Goal: Information Seeking & Learning: Check status

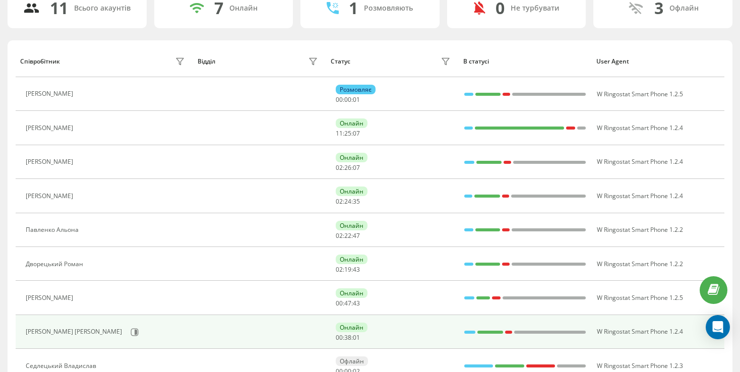
click at [120, 328] on div "[PERSON_NAME] [PERSON_NAME]" at bounding box center [107, 331] width 162 height 17
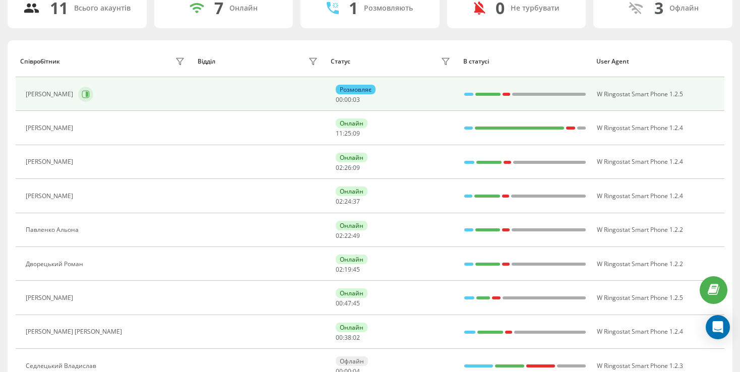
click at [89, 94] on button at bounding box center [85, 94] width 15 height 15
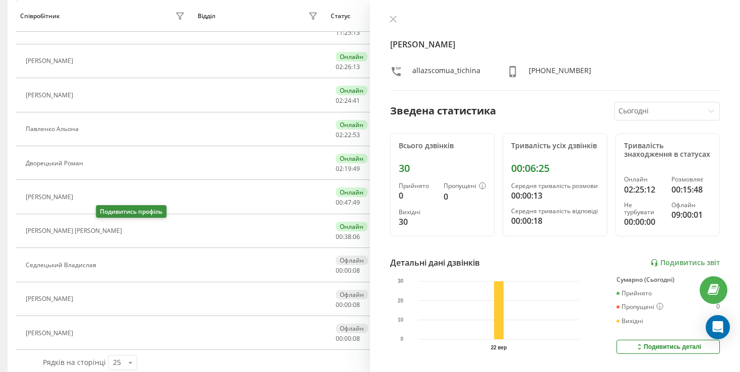
click at [127, 235] on button at bounding box center [133, 232] width 12 height 14
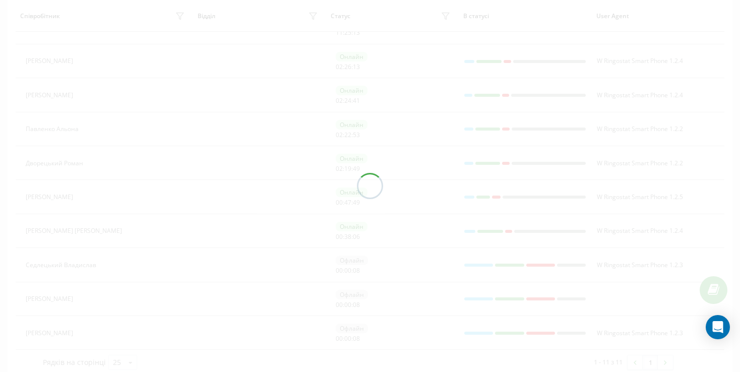
scroll to position [186, 0]
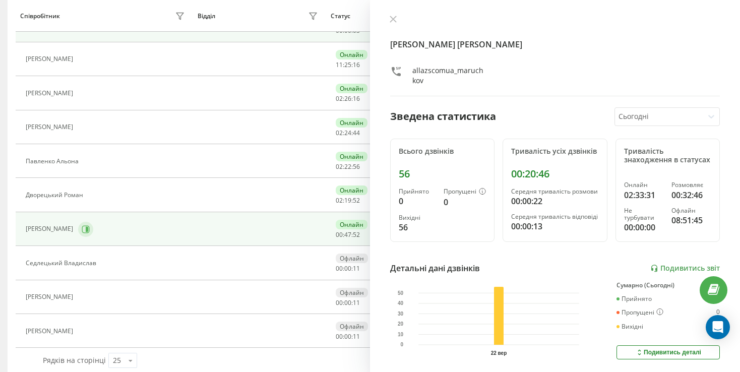
click at [126, 231] on div "[PERSON_NAME]" at bounding box center [107, 229] width 162 height 17
click at [90, 230] on icon at bounding box center [86, 229] width 8 height 8
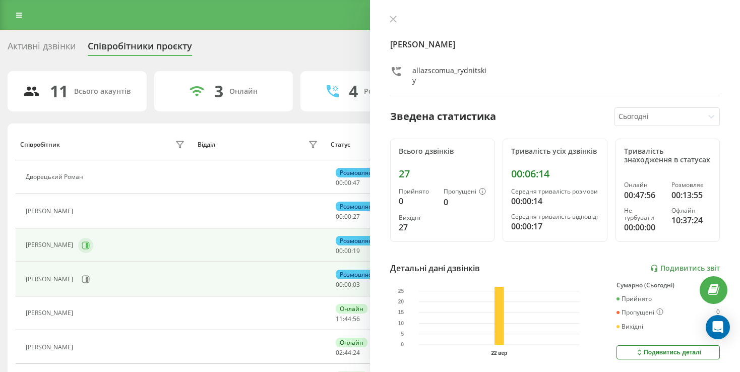
click at [90, 246] on icon at bounding box center [86, 245] width 8 height 8
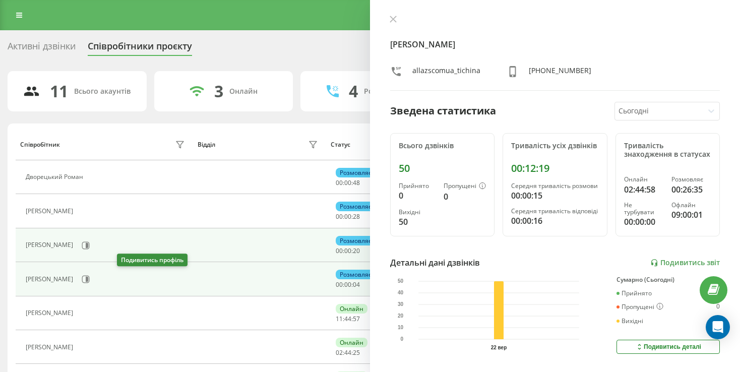
click at [88, 278] on icon at bounding box center [87, 279] width 3 height 5
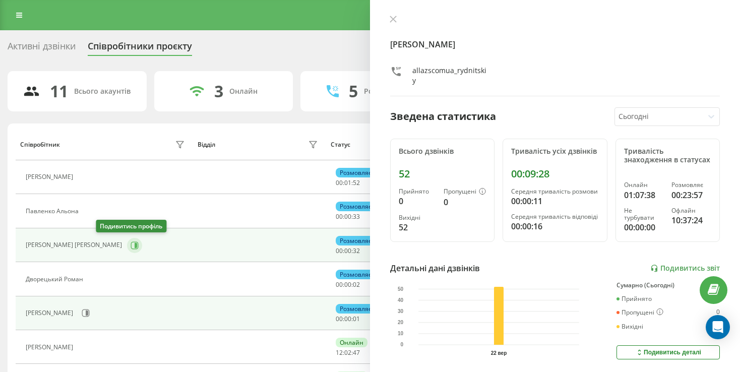
click at [131, 247] on icon at bounding box center [135, 245] width 8 height 8
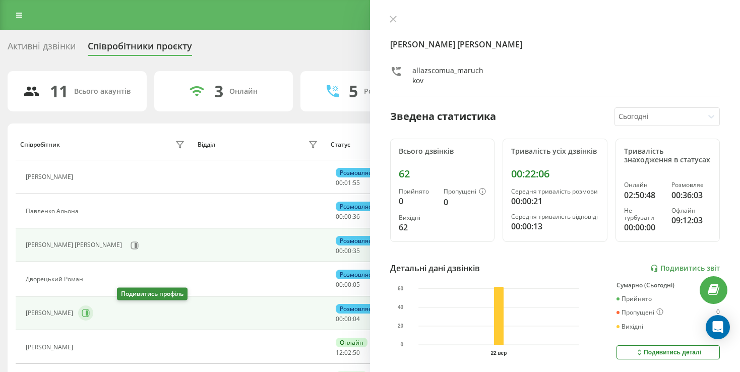
click at [88, 310] on icon at bounding box center [87, 312] width 3 height 5
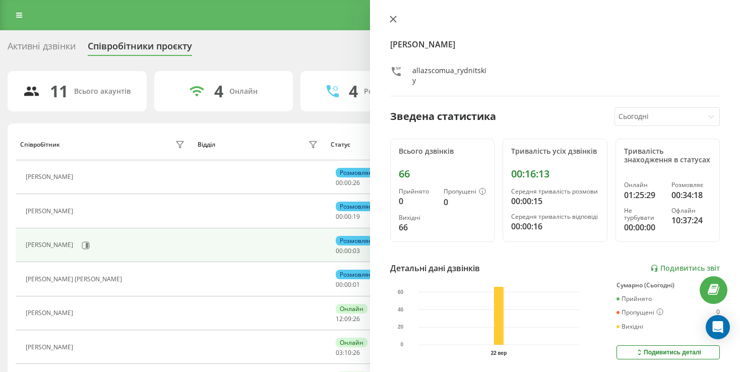
click at [396, 17] on icon at bounding box center [393, 19] width 6 height 6
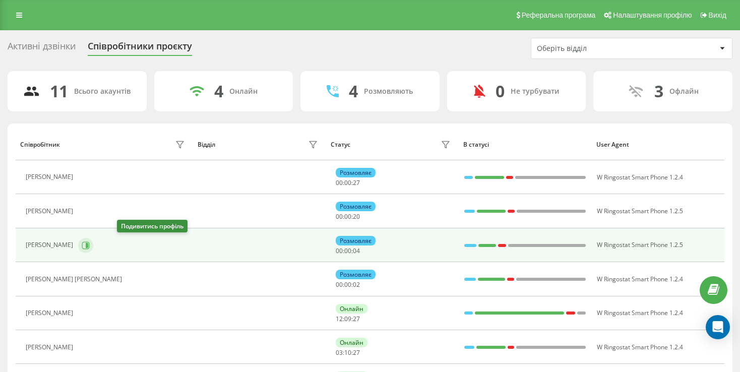
click at [90, 245] on icon at bounding box center [86, 245] width 8 height 8
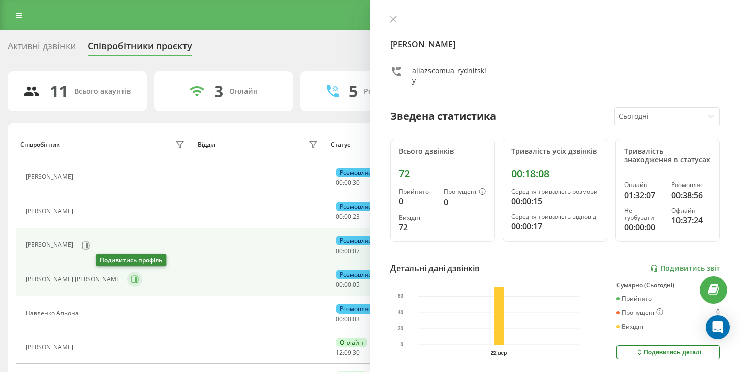
click at [131, 281] on icon at bounding box center [135, 279] width 8 height 8
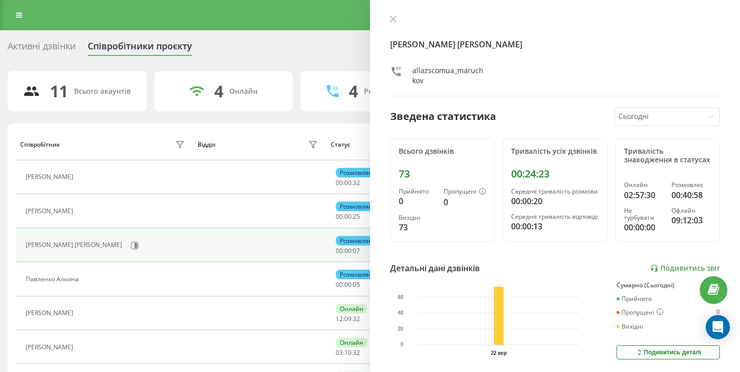
click at [124, 246] on div "[PERSON_NAME] [PERSON_NAME]" at bounding box center [107, 245] width 162 height 17
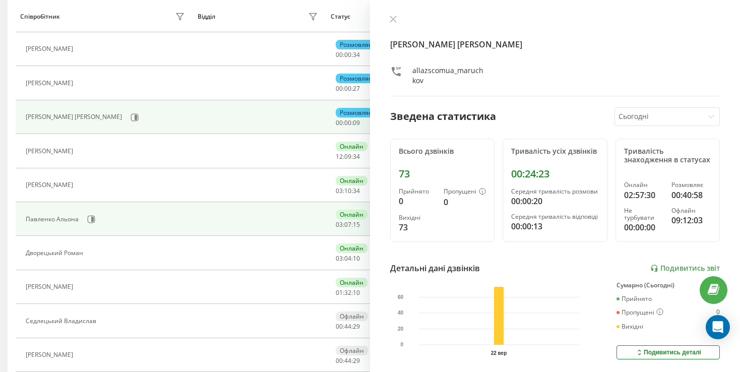
scroll to position [151, 0]
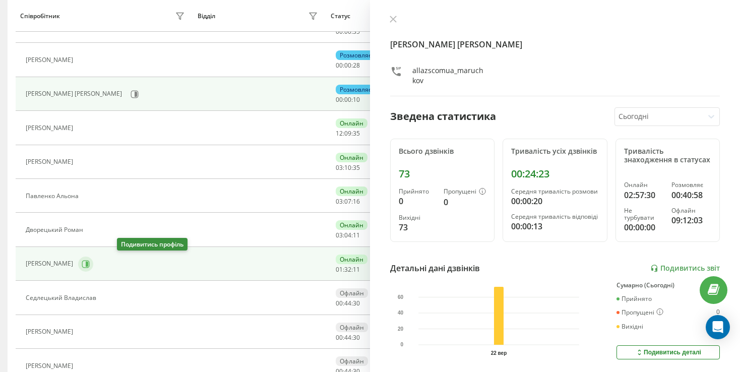
click at [90, 262] on icon at bounding box center [86, 264] width 8 height 8
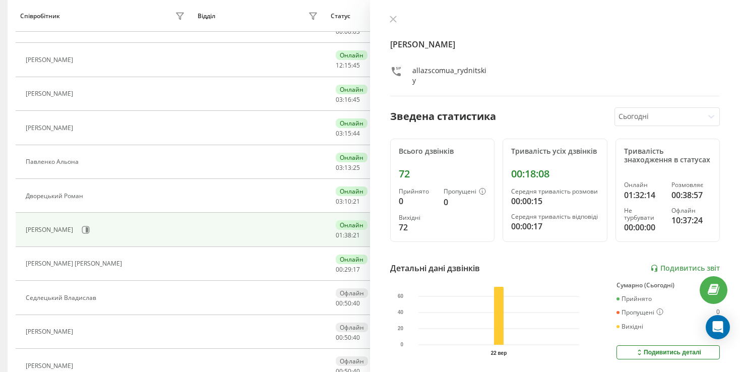
scroll to position [83, 0]
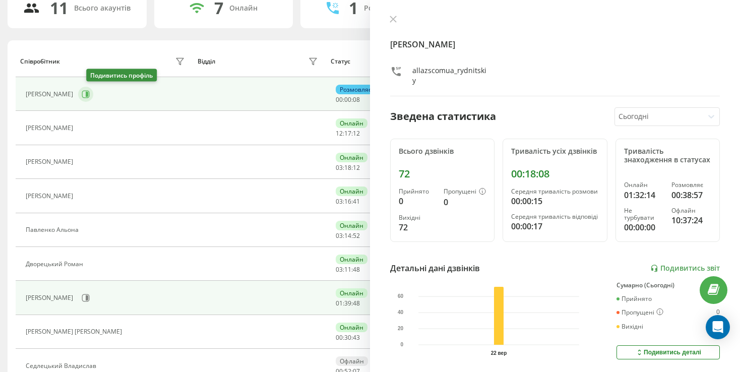
click at [93, 98] on button at bounding box center [85, 94] width 15 height 15
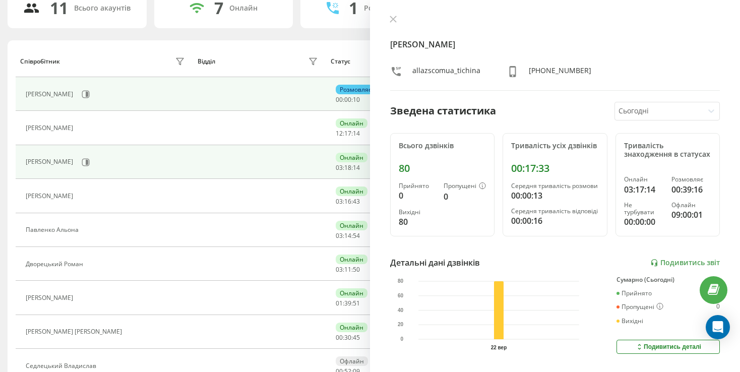
scroll to position [184, 0]
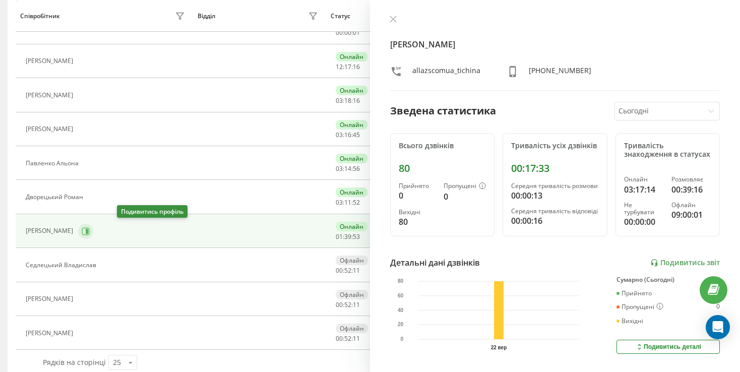
click at [93, 227] on button at bounding box center [85, 231] width 15 height 15
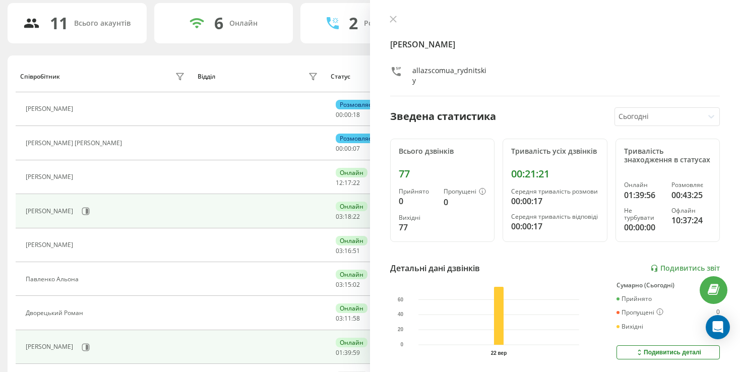
scroll to position [85, 0]
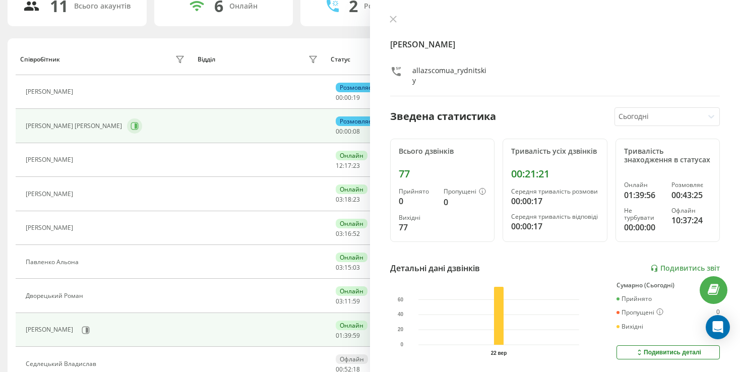
click at [135, 126] on icon at bounding box center [136, 125] width 3 height 5
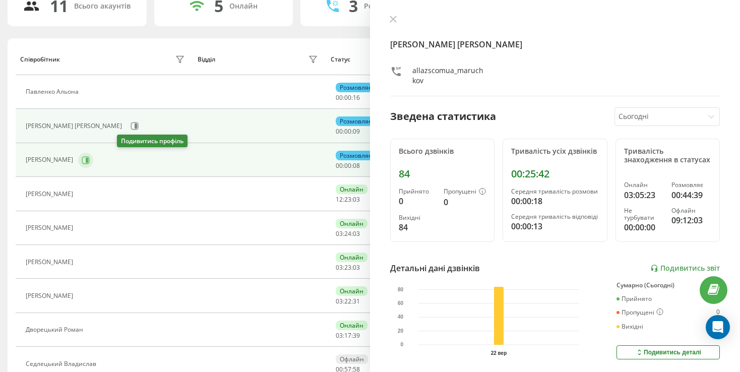
click at [90, 157] on icon at bounding box center [86, 160] width 8 height 8
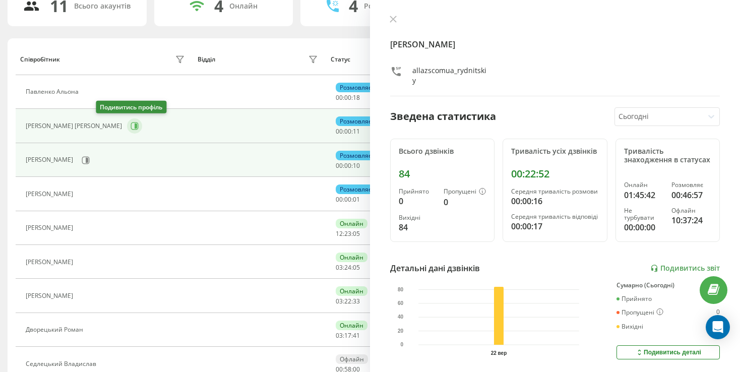
click at [127, 128] on button at bounding box center [134, 125] width 15 height 15
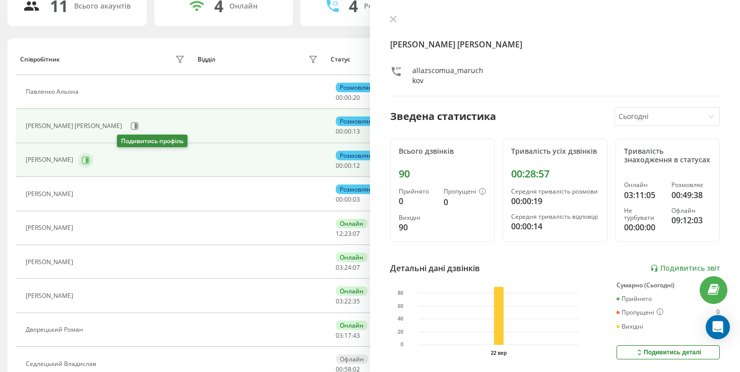
click at [90, 159] on icon at bounding box center [86, 160] width 8 height 8
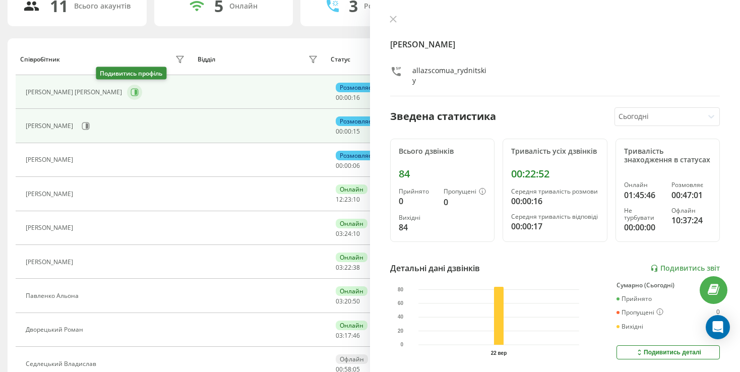
click at [131, 95] on icon at bounding box center [135, 92] width 8 height 8
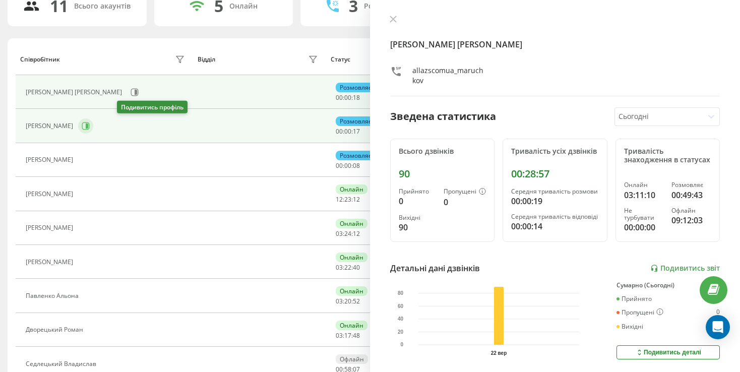
click at [88, 127] on icon at bounding box center [87, 125] width 3 height 5
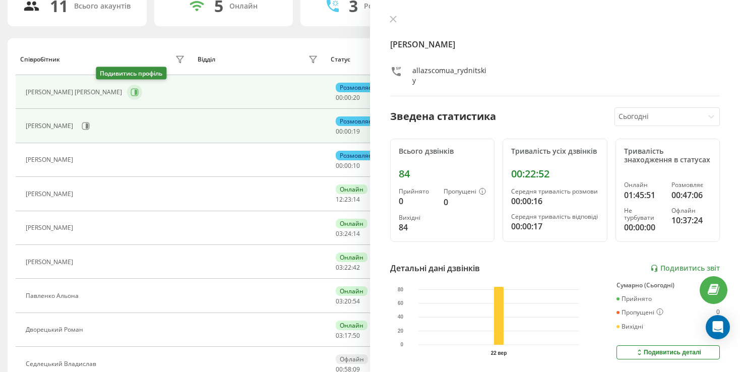
click at [131, 94] on icon at bounding box center [135, 92] width 8 height 8
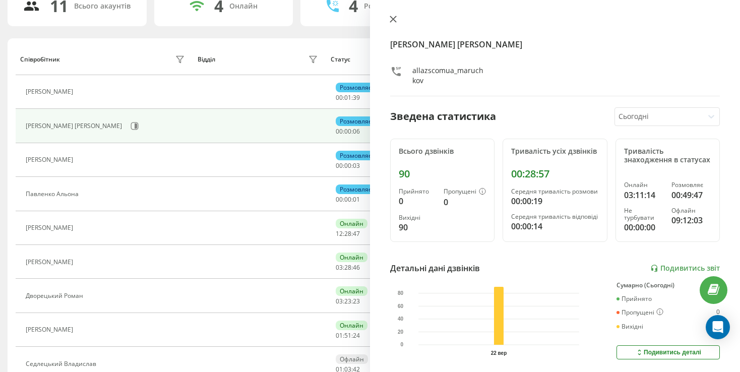
click at [392, 21] on icon at bounding box center [393, 19] width 6 height 6
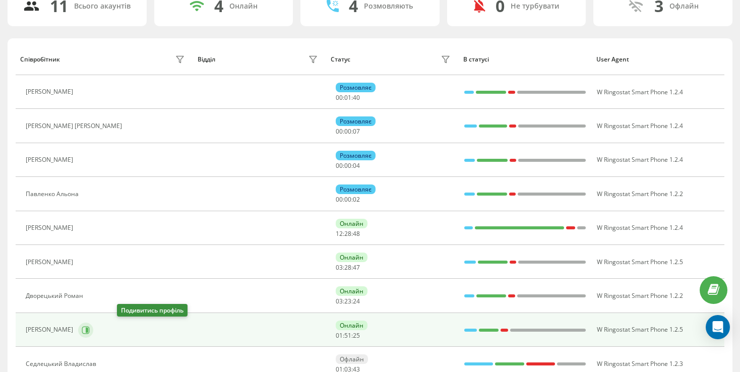
click at [93, 327] on button at bounding box center [85, 329] width 15 height 15
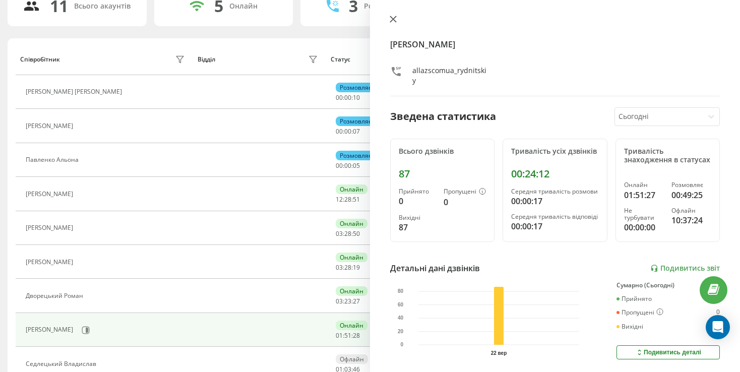
click at [395, 21] on icon at bounding box center [393, 19] width 6 height 6
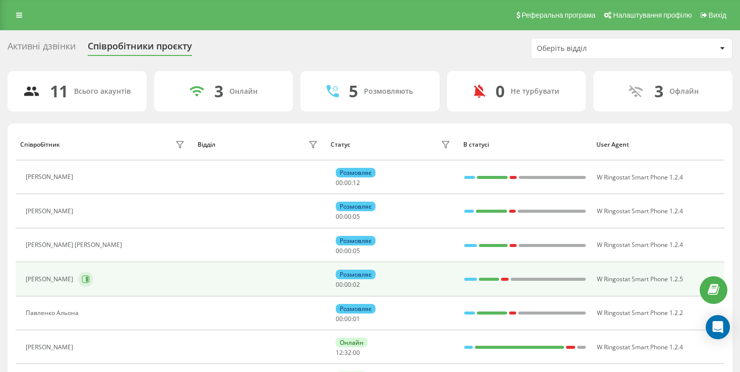
click at [90, 275] on icon at bounding box center [86, 279] width 8 height 8
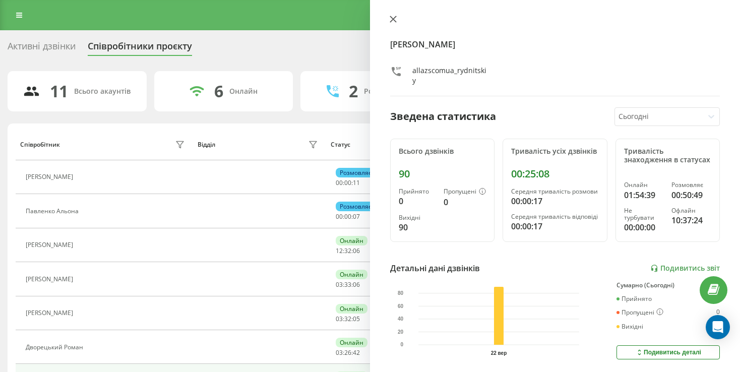
click at [393, 18] on icon at bounding box center [392, 19] width 7 height 7
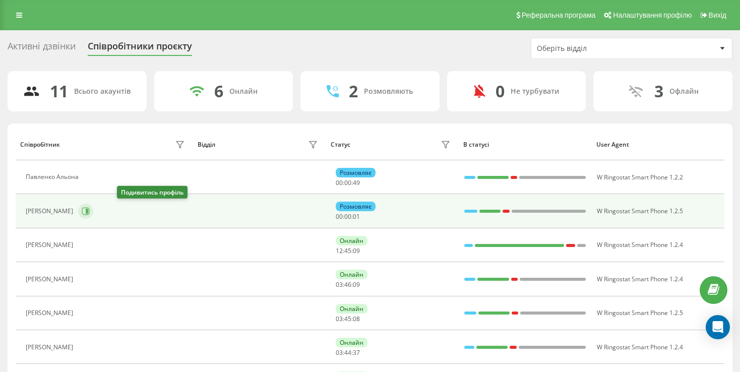
click at [90, 210] on icon at bounding box center [86, 211] width 8 height 8
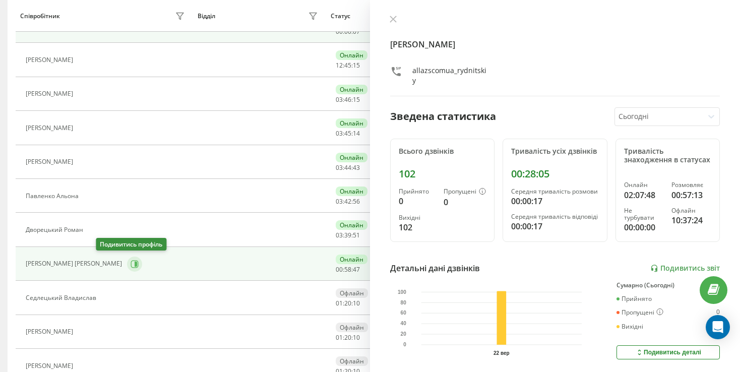
click at [97, 264] on tbody "[PERSON_NAME] 00 : 00 : 07 W Ringostat Smart Phone 1.2.5 [PERSON_NAME] 12 : 45 …" at bounding box center [370, 195] width 708 height 373
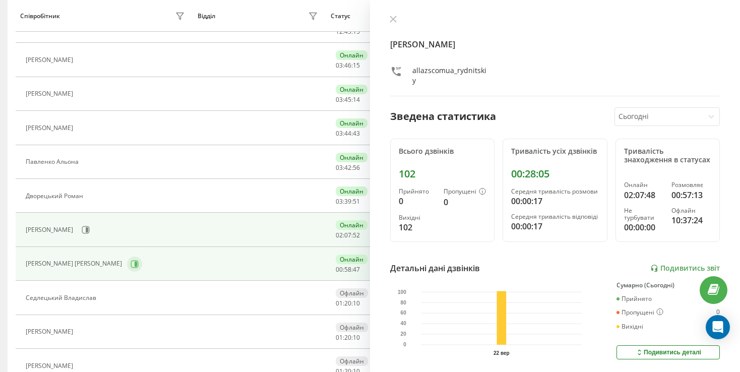
scroll to position [117, 0]
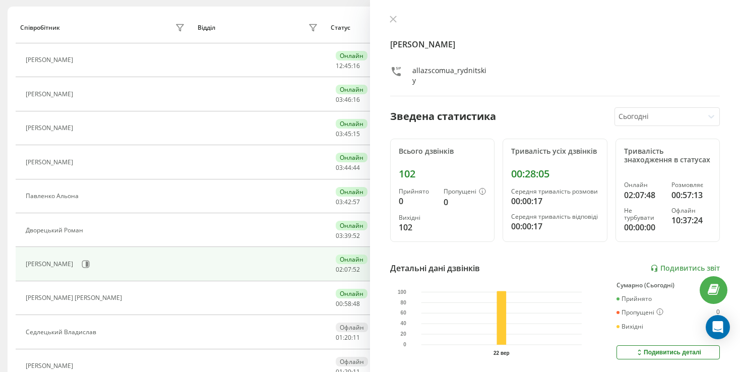
click at [76, 264] on div "[PERSON_NAME]" at bounding box center [51, 264] width 50 height 7
click at [132, 262] on div "[PERSON_NAME]" at bounding box center [107, 263] width 162 height 17
click at [90, 262] on icon at bounding box center [86, 265] width 8 height 8
click at [90, 264] on icon at bounding box center [86, 264] width 8 height 8
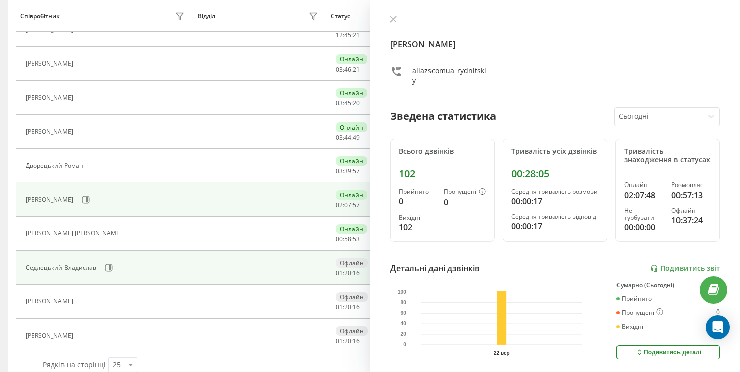
scroll to position [198, 0]
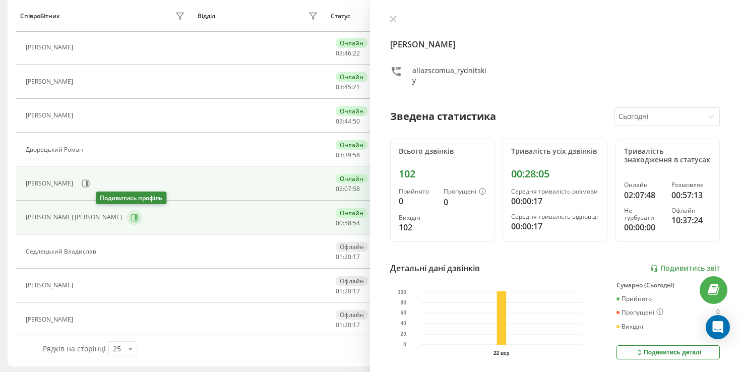
click at [127, 220] on button at bounding box center [134, 217] width 15 height 15
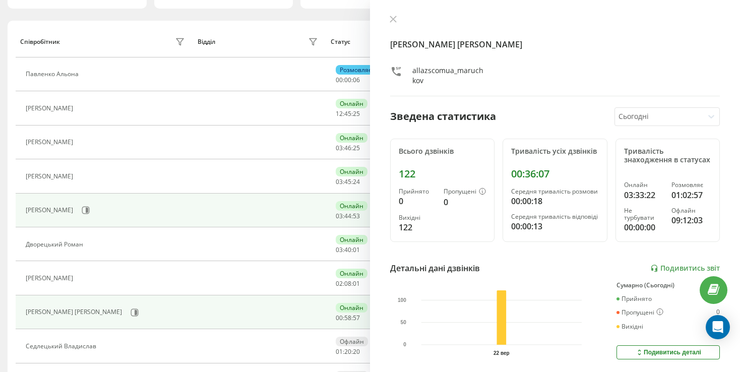
scroll to position [97, 0]
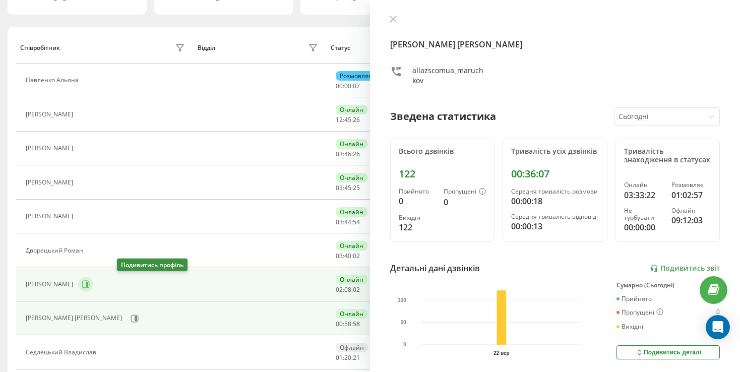
click at [90, 286] on icon at bounding box center [86, 284] width 8 height 8
